Goal: Task Accomplishment & Management: Use online tool/utility

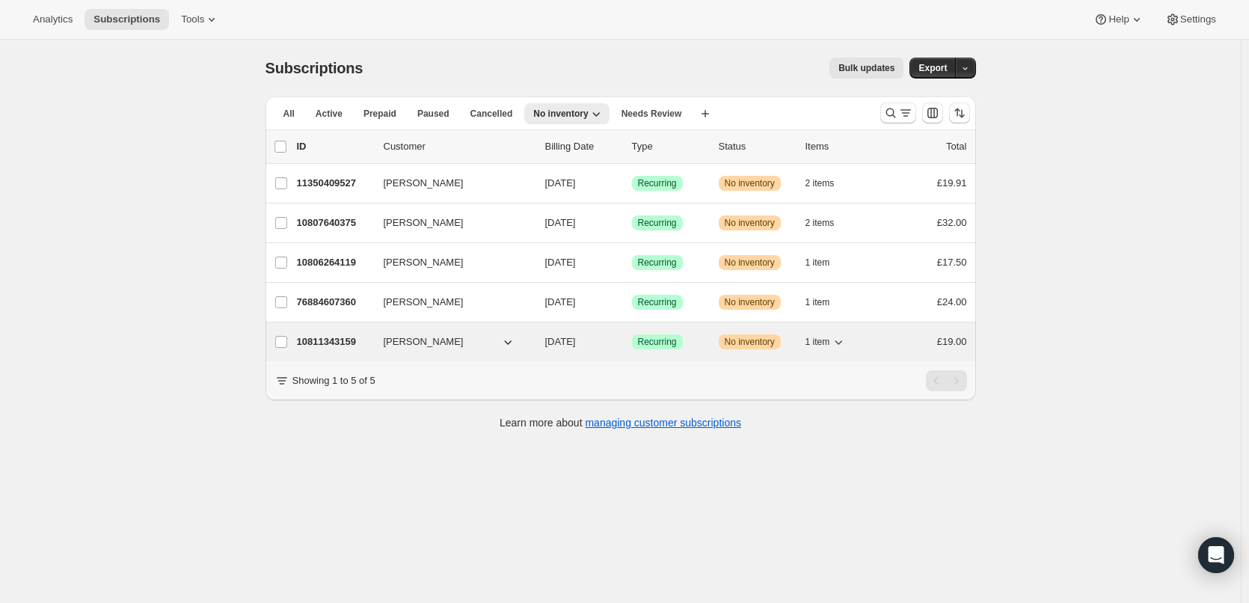
click at [328, 333] on div "10811343159 [PERSON_NAME] [DATE] Success Recurring Warning No inventory 1 item …" at bounding box center [632, 341] width 670 height 21
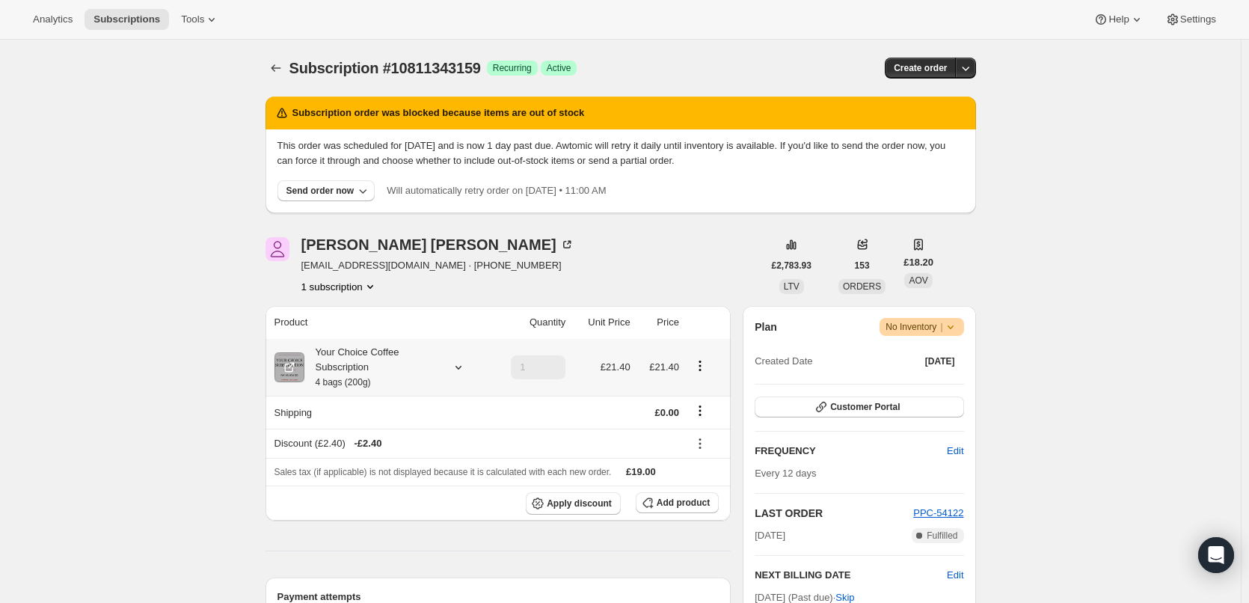
click at [348, 360] on div "Your Choice Coffee Subscription 4 bags (200g)" at bounding box center [371, 367] width 135 height 45
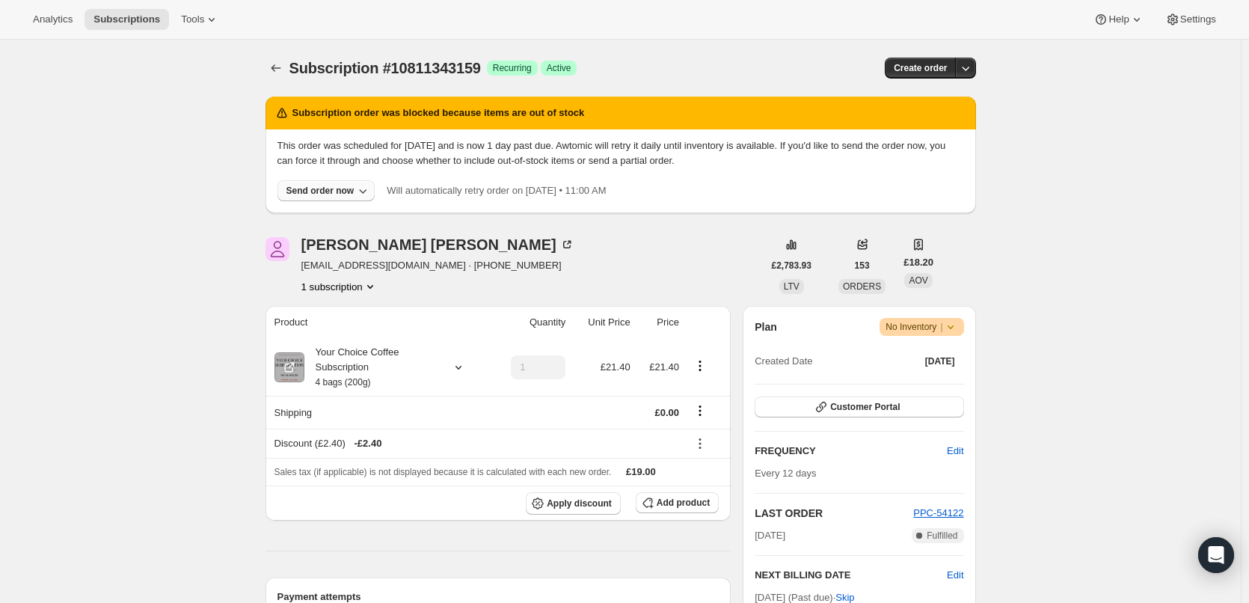
click at [335, 192] on div "Send order now" at bounding box center [320, 191] width 68 height 12
click at [337, 216] on span "Include sold-out items" at bounding box center [296, 221] width 94 height 11
